Goal: Information Seeking & Learning: Learn about a topic

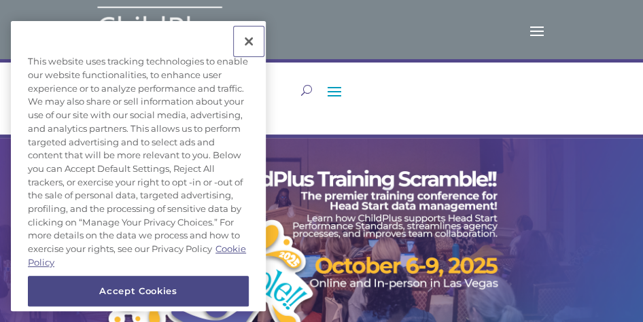
click at [250, 43] on button "Close" at bounding box center [249, 41] width 30 height 30
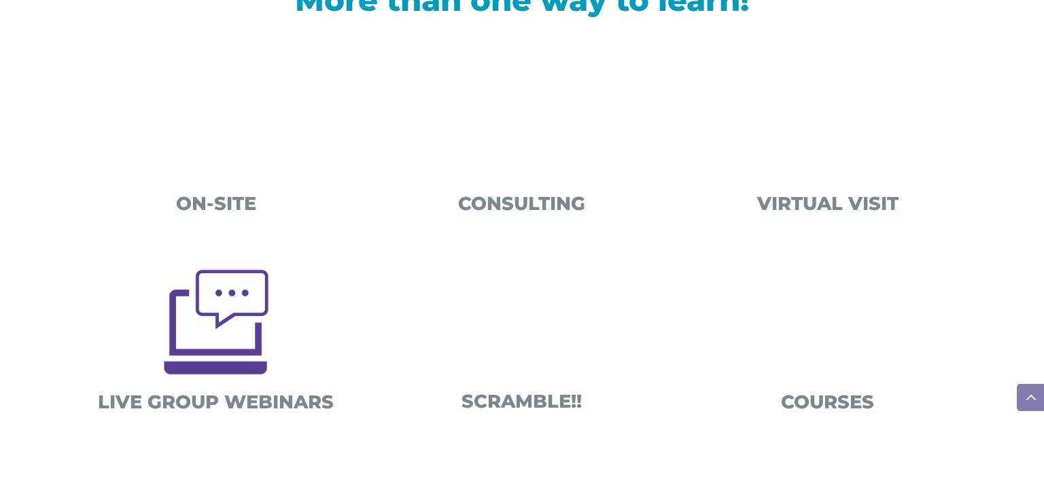
scroll to position [505, 0]
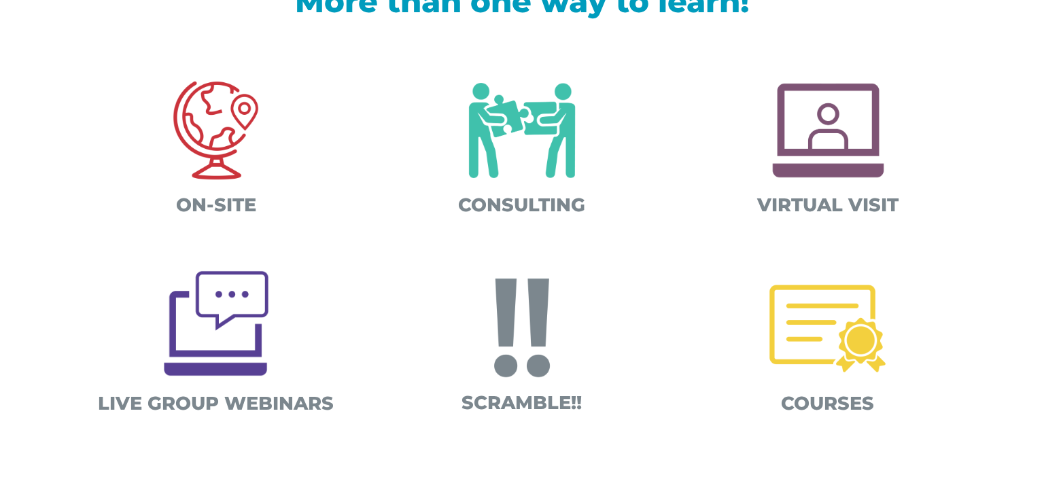
click at [543, 149] on img at bounding box center [522, 131] width 142 height 142
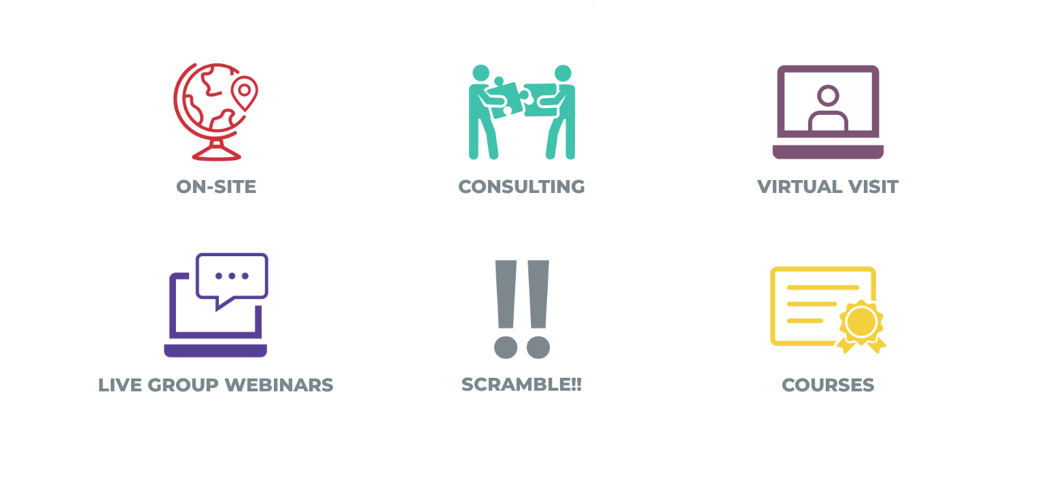
scroll to position [545, 0]
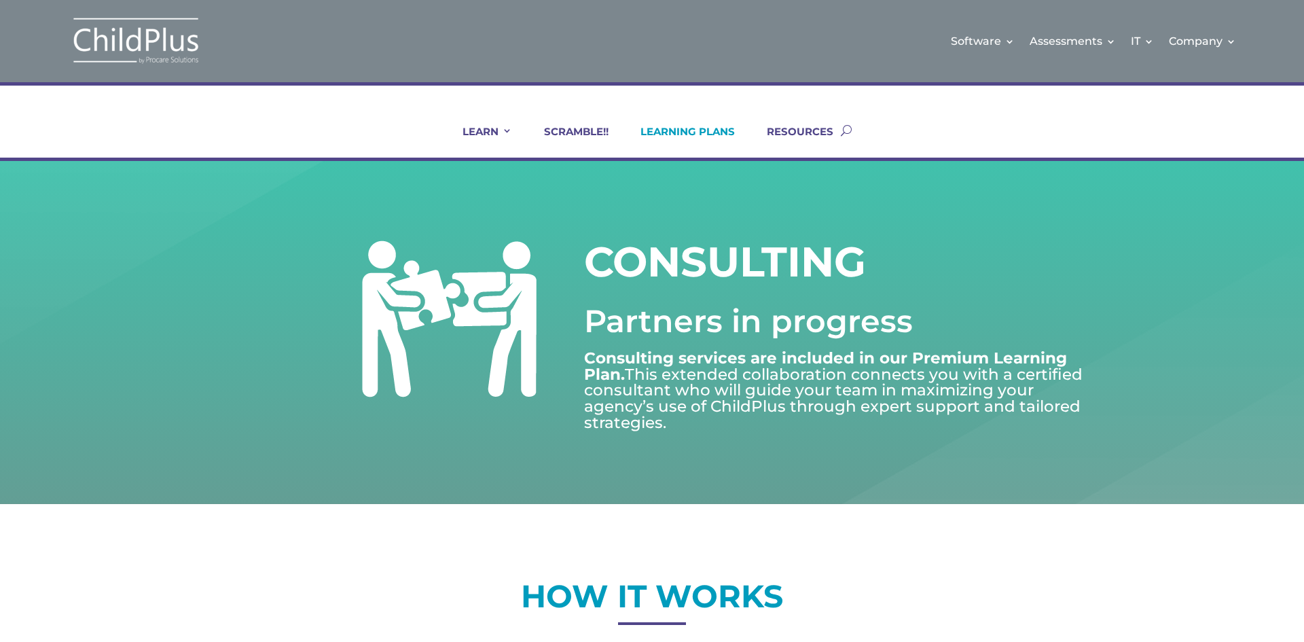
click at [675, 128] on link "LEARNING PLANS" at bounding box center [679, 141] width 111 height 33
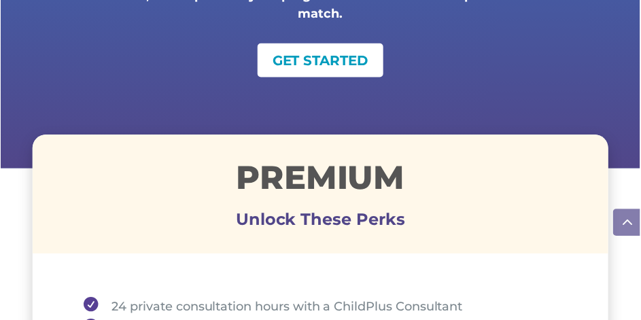
scroll to position [558, 0]
